Goal: Information Seeking & Learning: Learn about a topic

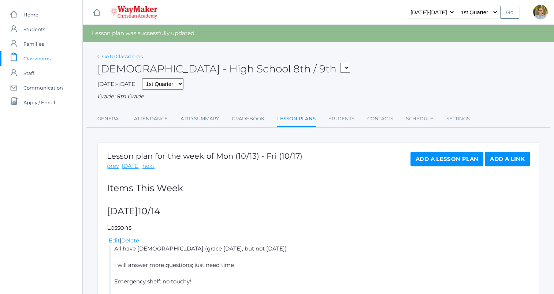
click at [131, 59] on link "Go to Classrooms" at bounding box center [122, 56] width 41 height 6
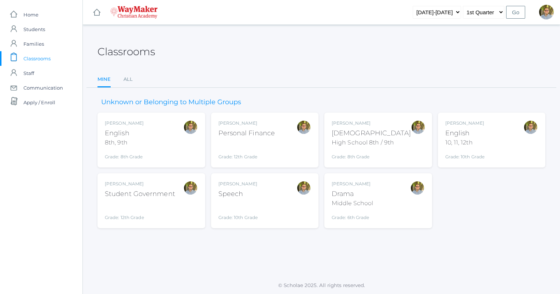
click at [152, 144] on div "Kylen Braileanu English 8th, 9th Grade: 8th Grade 08ENGLISH" at bounding box center [151, 140] width 93 height 40
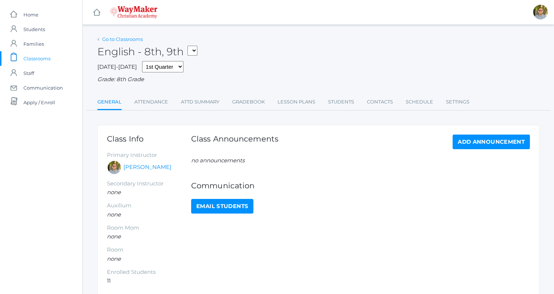
click at [126, 40] on link "Go to Classrooms" at bounding box center [122, 39] width 41 height 6
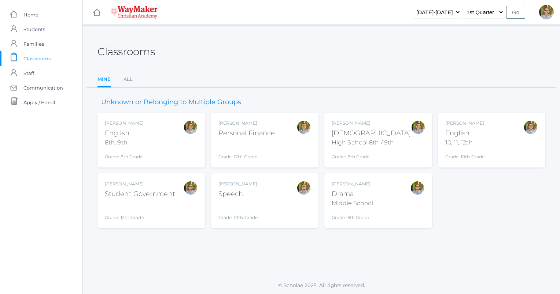
click at [389, 129] on div "[DEMOGRAPHIC_DATA]" at bounding box center [370, 134] width 79 height 10
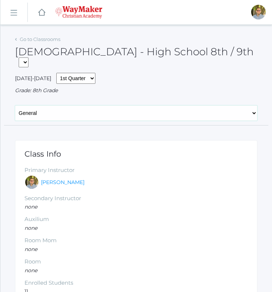
click at [121, 105] on select "General Attendance Attd Summary Gradebook Lesson Plans Students Contacts Schedu…" at bounding box center [136, 112] width 243 height 15
select select "/classrooms/2530/lesson_plans?term=1"
click at [15, 105] on select "General Attendance Attd Summary Gradebook Lesson Plans Students Contacts Schedu…" at bounding box center [136, 112] width 243 height 15
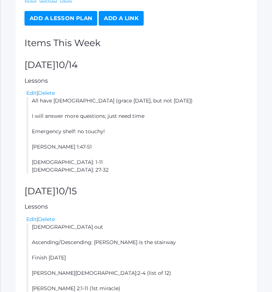
scroll to position [203, 0]
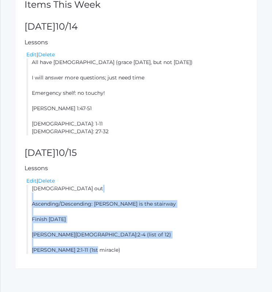
drag, startPoint x: 33, startPoint y: 178, endPoint x: 108, endPoint y: 250, distance: 103.8
click at [108, 250] on div "Lesson plan for the week of Mon (10/13) - Fri (10/17) prev today next Add a Les…" at bounding box center [136, 103] width 243 height 332
copy li "Bibles out Ascending/Descending: Jesus is the stairway Finish yesterday Matthew…"
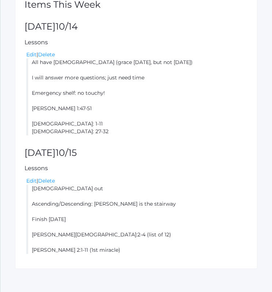
click at [185, 81] on li "All have Bible (grace today, but not tomorrow) I will answer more questions; ju…" at bounding box center [137, 97] width 222 height 77
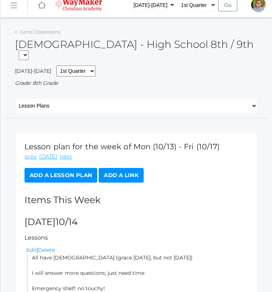
scroll to position [0, 0]
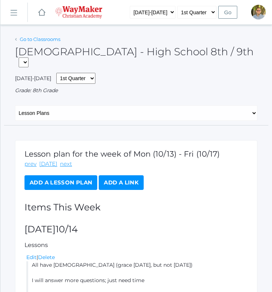
click at [48, 40] on link "Go to Classrooms" at bounding box center [40, 39] width 41 height 6
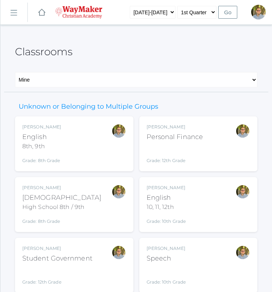
click at [91, 150] on div "Kylen Braileanu English 8th, 9th Grade: 8th Grade 08ENGLISH" at bounding box center [74, 144] width 104 height 40
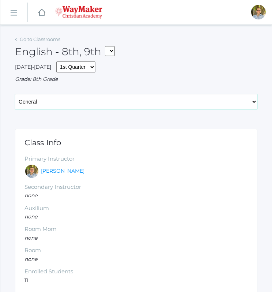
click at [162, 103] on select "General Attendance Attd Summary Gradebook Lesson Plans Students Contacts Schedu…" at bounding box center [136, 101] width 243 height 15
select select "/classrooms/2528/lesson_plans?term=1"
click at [15, 94] on select "General Attendance Attd Summary Gradebook Lesson Plans Students Contacts Schedu…" at bounding box center [136, 101] width 243 height 15
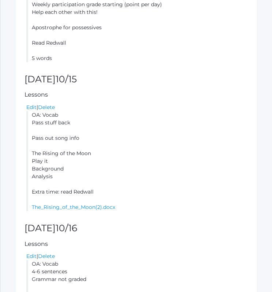
scroll to position [298, 0]
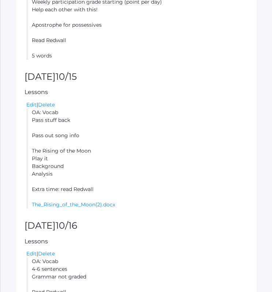
click at [38, 116] on li "OA: Vocab Pass stuff back Pass out song info The Rising of the Moon Play it Bac…" at bounding box center [137, 159] width 222 height 100
drag, startPoint x: 32, startPoint y: 113, endPoint x: 95, endPoint y: 188, distance: 97.7
click at [95, 188] on li "OA: Vocab Pass stuff back Pass out song info The Rising of the Moon Play it Bac…" at bounding box center [137, 159] width 222 height 100
copy li "OA: Vocab Pass stuff back Pass out song info The Rising of the Moon Play it Bac…"
click at [175, 133] on li "OA: Vocab Pass stuff back Pass out song info The Rising of the Moon Play it Bac…" at bounding box center [137, 159] width 222 height 100
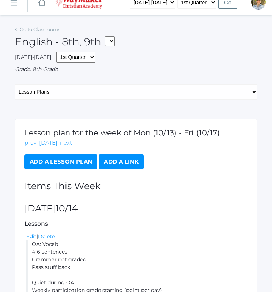
scroll to position [9, 0]
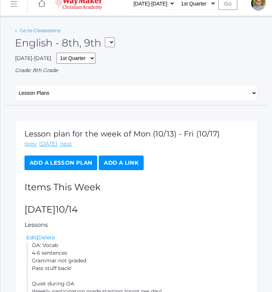
click at [38, 29] on link "Go to Classrooms" at bounding box center [40, 30] width 41 height 6
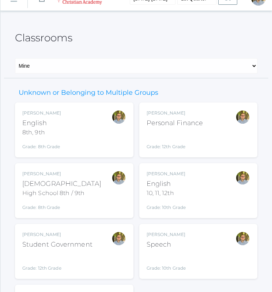
scroll to position [15, 0]
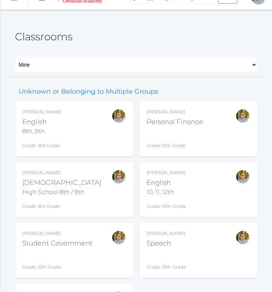
click at [230, 204] on div "Kylen Braileanu English 10, 11, 12th Grade: 10th Grade HSENGLISH" at bounding box center [199, 190] width 104 height 40
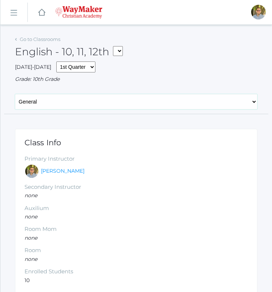
click at [96, 96] on select "General Attendance Attd Summary Gradebook Lesson Plans Students Contacts Schedu…" at bounding box center [136, 101] width 243 height 15
select select "/classrooms/2527/lesson_plans?term=1"
click at [15, 94] on select "General Attendance Attd Summary Gradebook Lesson Plans Students Contacts Schedu…" at bounding box center [136, 101] width 243 height 15
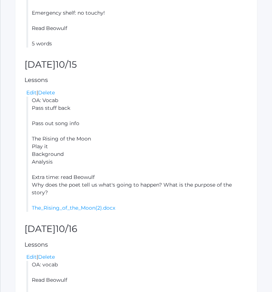
scroll to position [297, 0]
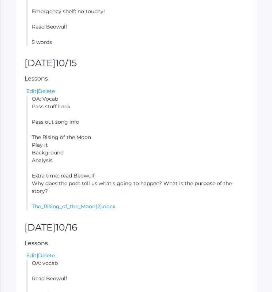
drag, startPoint x: 32, startPoint y: 99, endPoint x: 257, endPoint y: 188, distance: 241.5
click at [257, 188] on div "Lesson plan for the week of Mon (10/13) - Fri (10/17) prev [DATE] next Add a Le…" at bounding box center [136, 128] width 243 height 592
copy li "OA: Vocab Pass stuff back Pass out song info The Rising of the Moon Play it Bac…"
click at [156, 118] on li "OA: Vocab Pass stuff back Pass out song info The Rising of the Moon Play it Bac…" at bounding box center [137, 152] width 222 height 115
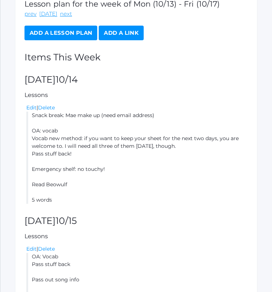
scroll to position [0, 0]
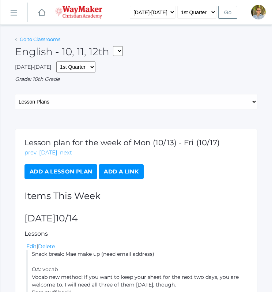
click at [46, 38] on link "Go to Classrooms" at bounding box center [40, 39] width 41 height 6
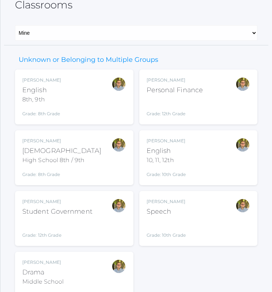
scroll to position [87, 0]
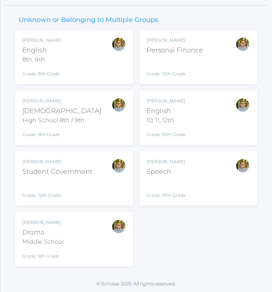
click at [209, 175] on div "Kylen Braileanu Speech Grade: 10th Grade SPEECH" at bounding box center [199, 179] width 104 height 40
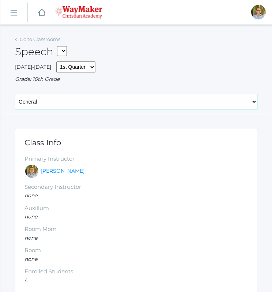
click at [99, 97] on select "General Attendance Attd Summary Gradebook Lesson Plans Students Contacts Schedu…" at bounding box center [136, 101] width 243 height 15
select select "/classrooms/2511/lesson_plans?term=1"
click at [15, 94] on select "General Attendance Attd Summary Gradebook Lesson Plans Students Contacts Schedu…" at bounding box center [136, 101] width 243 height 15
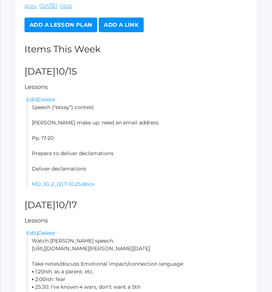
scroll to position [146, 0]
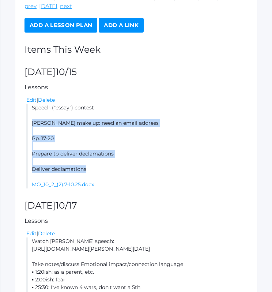
drag, startPoint x: 33, startPoint y: 122, endPoint x: 102, endPoint y: 168, distance: 83.5
click at [102, 168] on li "Speech ("essay") contest Mae make up: need an email address Pp. 17-20 Prepare t…" at bounding box center [137, 146] width 222 height 85
copy li "Mae make up: need an email address Pp. 17-20 Prepare to deliver declamations De…"
click at [234, 137] on li "Speech ("essay") contest Mae make up: need an email address Pp. 17-20 Prepare t…" at bounding box center [137, 146] width 222 height 85
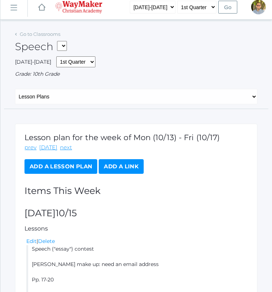
scroll to position [0, 0]
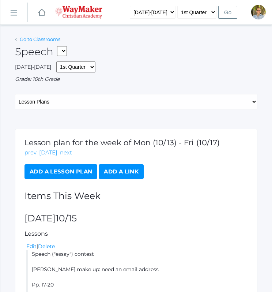
click at [52, 37] on link "Go to Classrooms" at bounding box center [40, 39] width 41 height 6
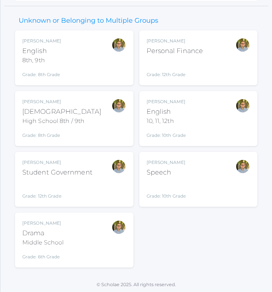
scroll to position [87, 0]
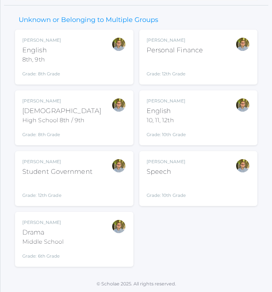
click at [97, 245] on div "Kylen Braileanu Drama Middle School Grade: 6th Grade THEATER" at bounding box center [74, 239] width 104 height 40
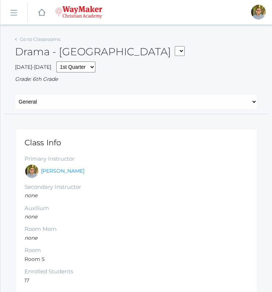
click at [110, 111] on div "General Attendance Attd Summary Gradebook Lesson Plans Students Contacts Schedu…" at bounding box center [136, 104] width 265 height 20
click at [105, 107] on select "General Attendance Attd Summary Gradebook Lesson Plans Students Contacts Schedu…" at bounding box center [136, 101] width 243 height 15
select select "/classrooms/2547/lesson_plans?term=1"
click at [15, 94] on select "General Attendance Attd Summary Gradebook Lesson Plans Students Contacts Schedu…" at bounding box center [136, 101] width 243 height 15
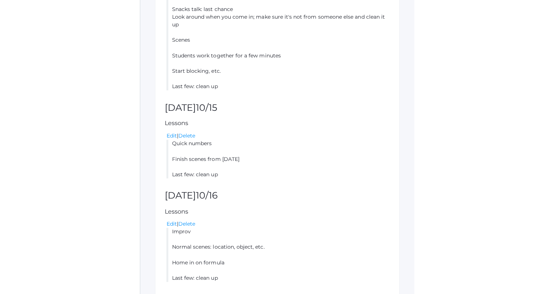
scroll to position [262, 0]
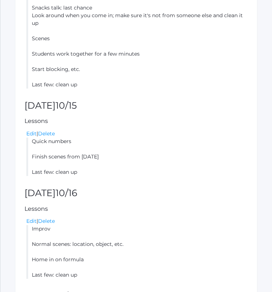
drag, startPoint x: 31, startPoint y: 142, endPoint x: 96, endPoint y: 172, distance: 71.4
click at [96, 172] on li "Quick numbers Finish scenes from [DATE] Last few: clean up" at bounding box center [137, 157] width 222 height 38
copy li "Quick numbers Finish scenes from [DATE] Last few: clean up"
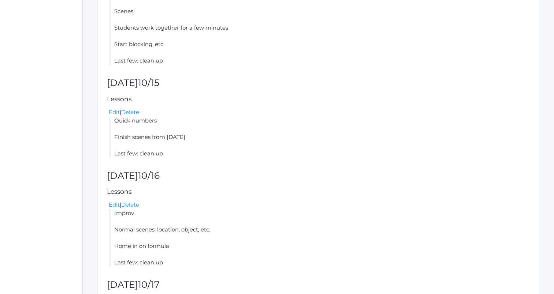
click at [272, 79] on h2 "[DATE]" at bounding box center [318, 83] width 423 height 10
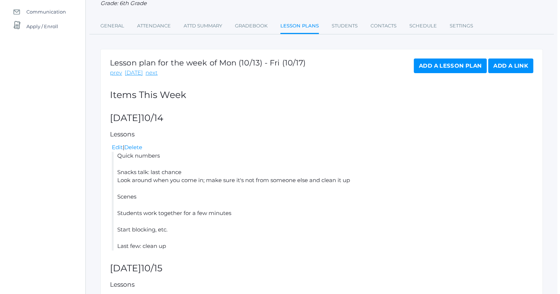
scroll to position [0, 0]
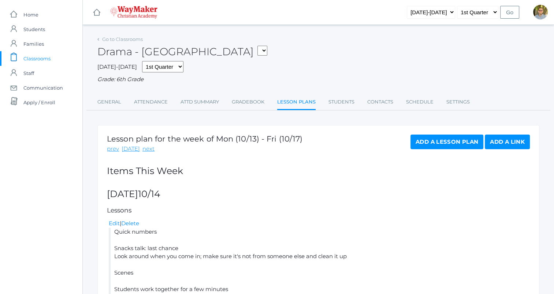
click at [118, 36] on div "Go to Classrooms" at bounding box center [119, 39] width 45 height 7
click at [118, 38] on link "Go to Classrooms" at bounding box center [122, 39] width 41 height 6
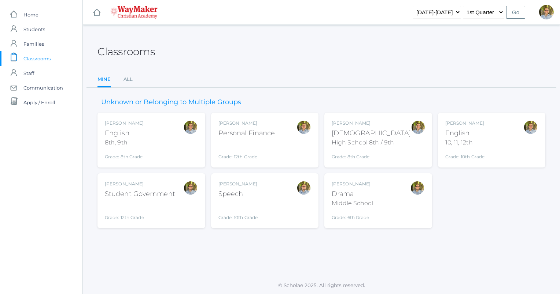
click at [169, 141] on div "[PERSON_NAME] [DEMOGRAPHIC_DATA] 8th, 9th Grade: 8th Grade 08ENGLISH" at bounding box center [151, 140] width 93 height 40
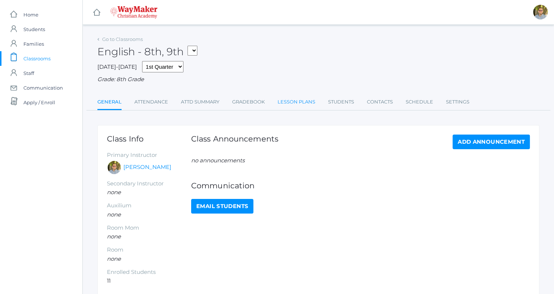
click at [296, 105] on link "Lesson Plans" at bounding box center [297, 102] width 38 height 15
